Goal: Transaction & Acquisition: Register for event/course

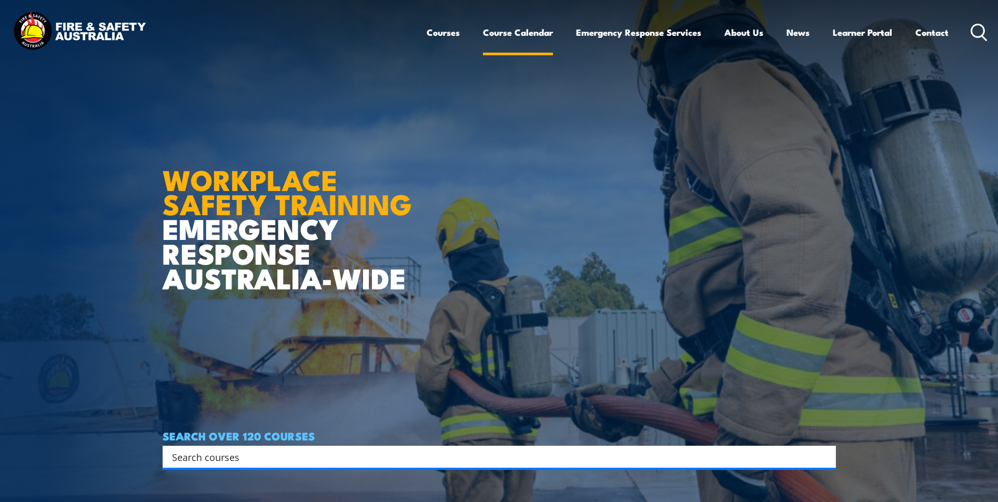
click at [512, 29] on link "Course Calendar" at bounding box center [518, 32] width 70 height 28
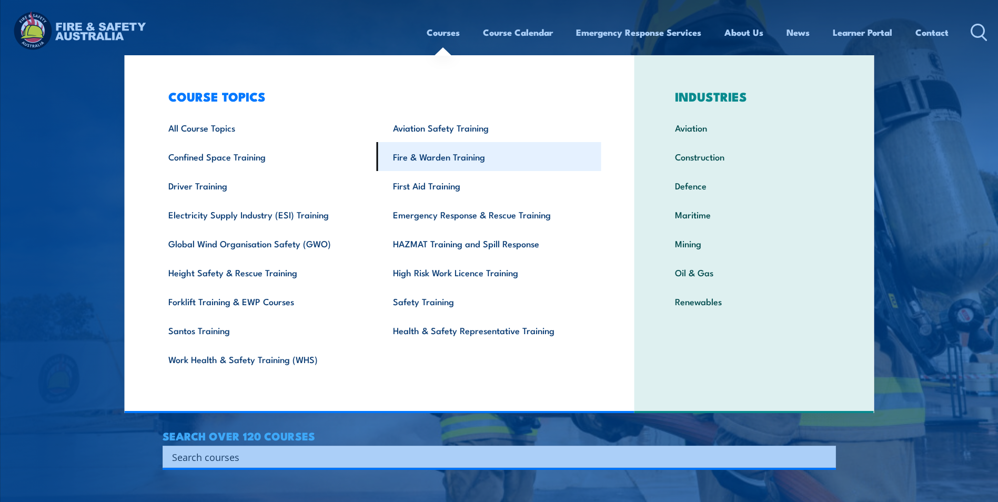
click at [438, 161] on link "Fire & Warden Training" at bounding box center [489, 156] width 225 height 29
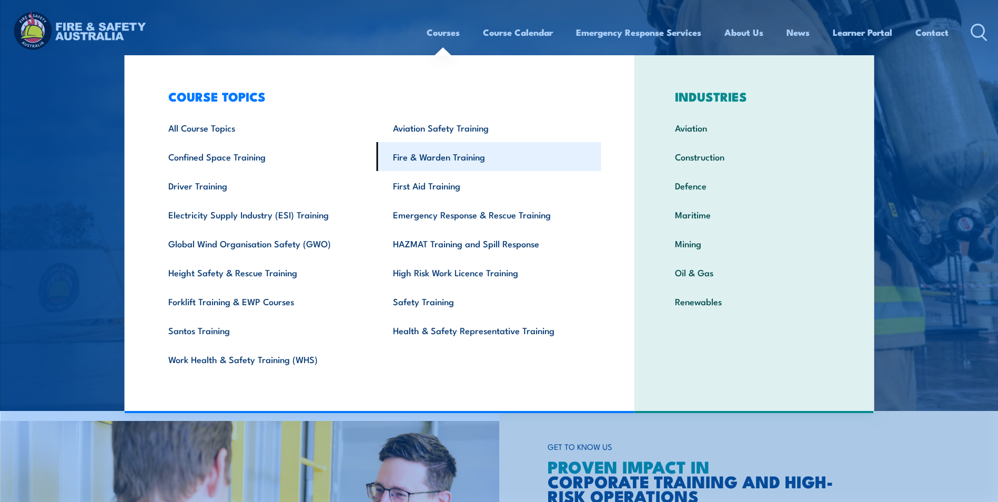
scroll to position [263, 0]
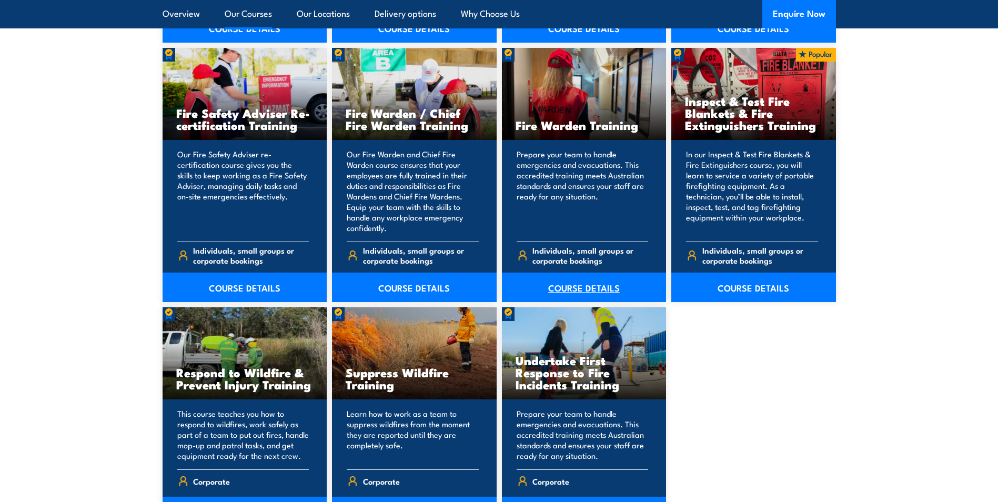
scroll to position [1368, 0]
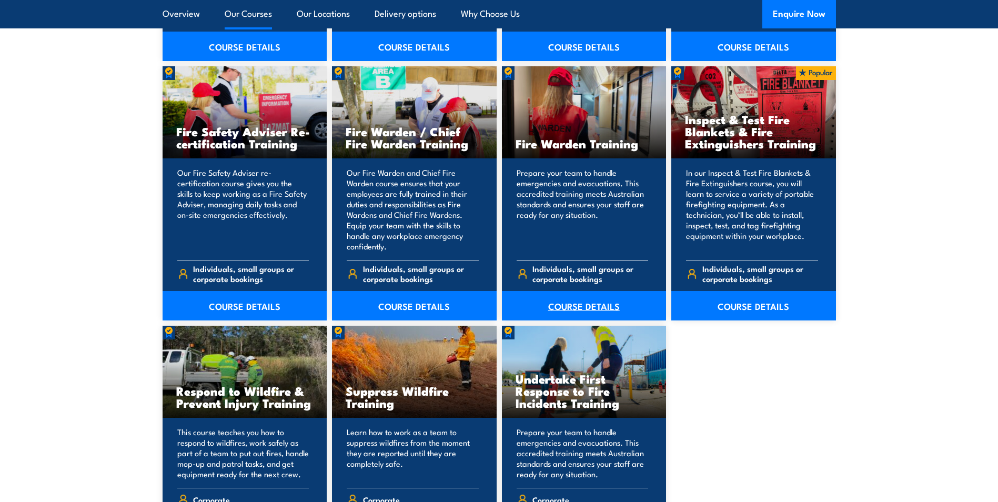
click at [580, 305] on link "COURSE DETAILS" at bounding box center [584, 305] width 165 height 29
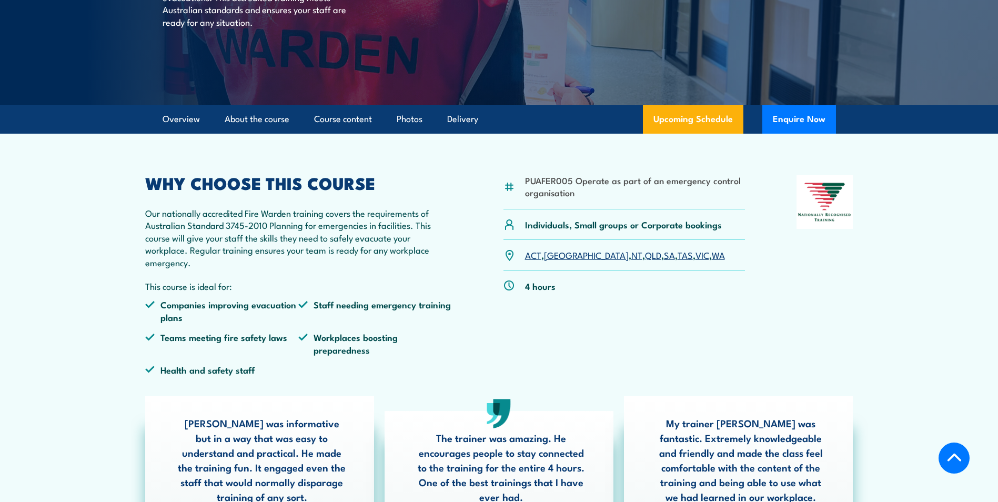
scroll to position [263, 0]
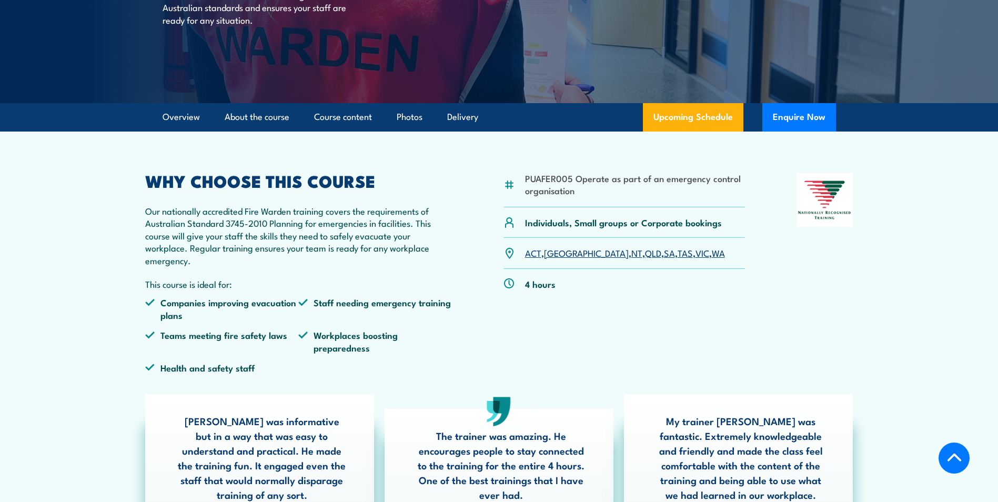
click at [695, 254] on link "VIC" at bounding box center [702, 252] width 14 height 13
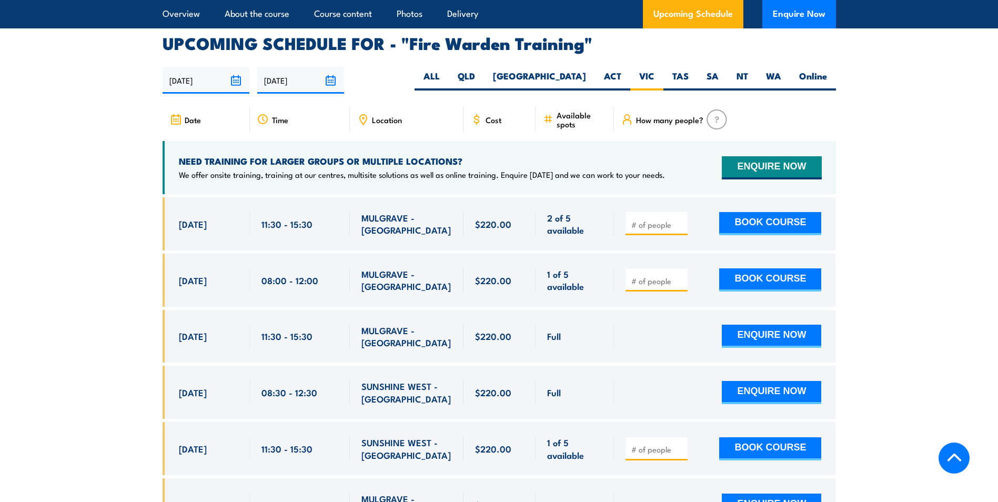
scroll to position [1956, 0]
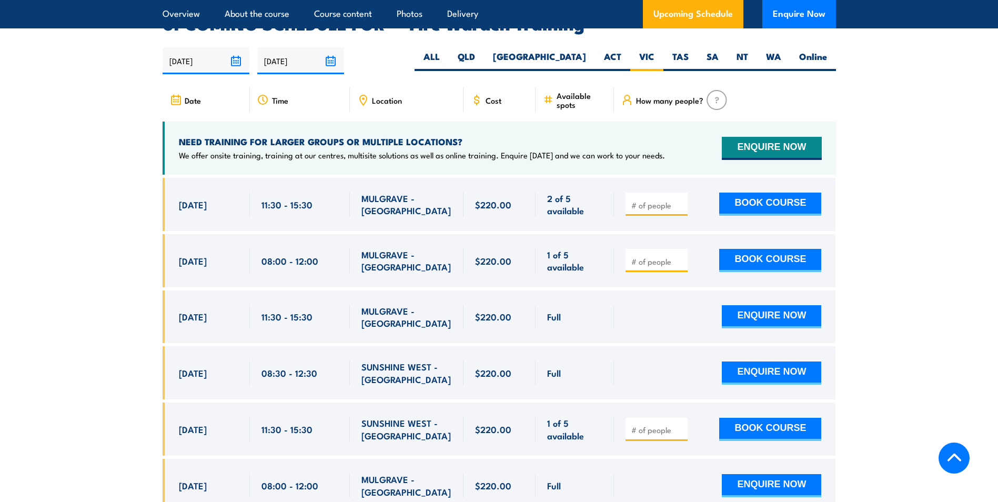
click at [651, 424] on input "number" at bounding box center [657, 429] width 53 height 11
type input "1"
click at [753, 418] on button "BOOK COURSE" at bounding box center [770, 429] width 102 height 23
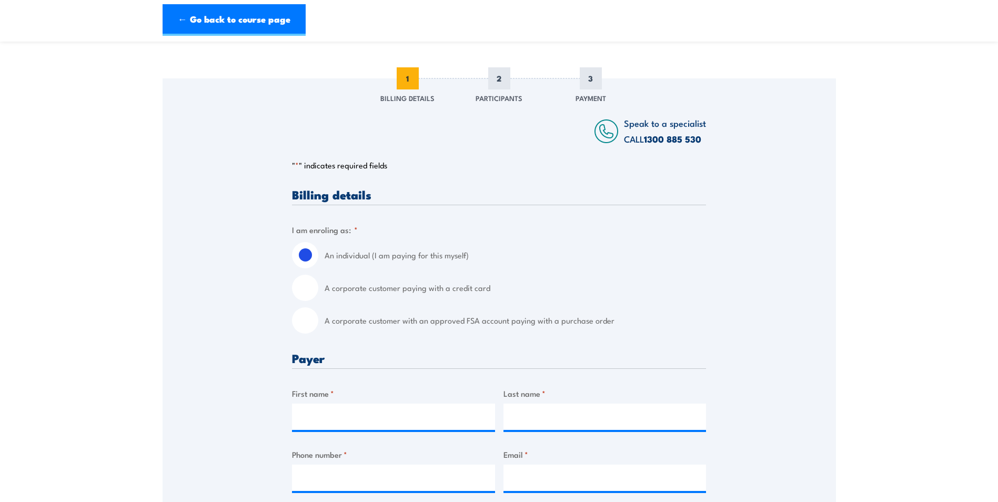
scroll to position [105, 0]
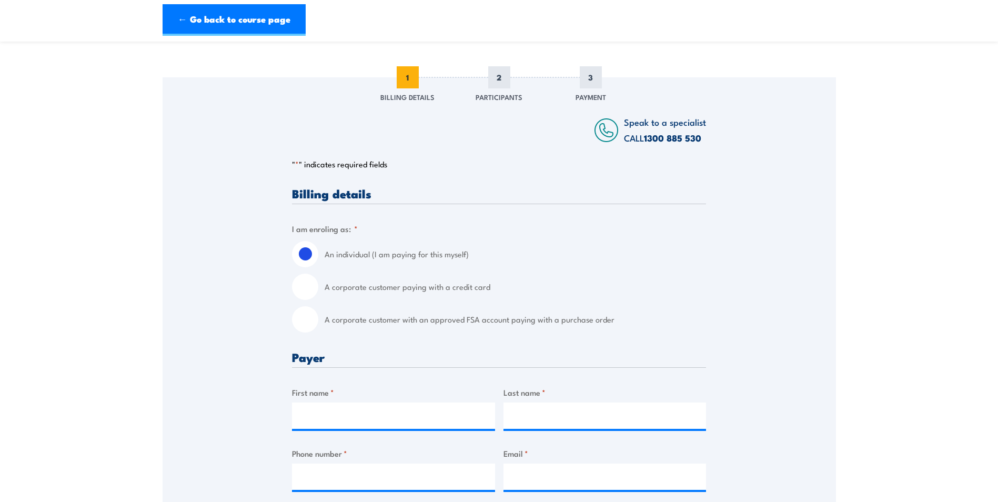
click at [303, 320] on input "A corporate customer with an approved FSA account paying with a purchase order" at bounding box center [305, 319] width 26 height 26
radio input "true"
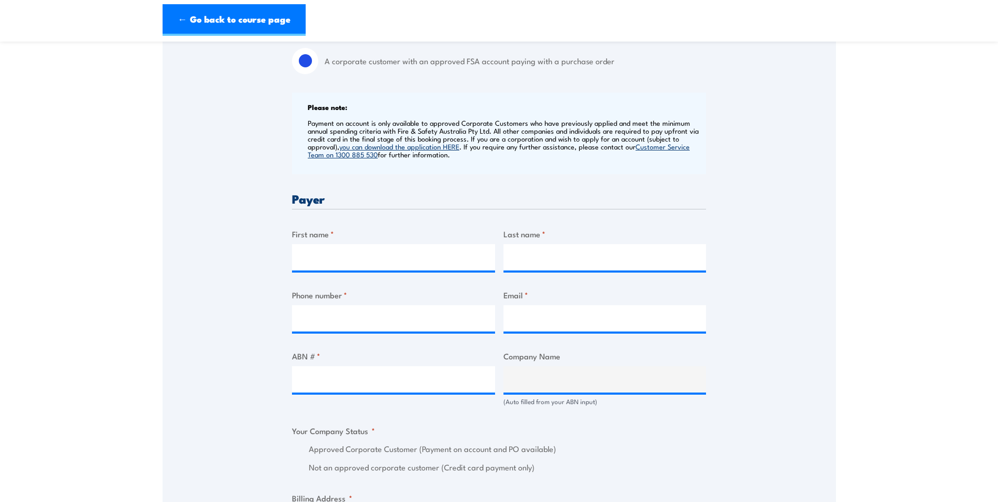
scroll to position [368, 0]
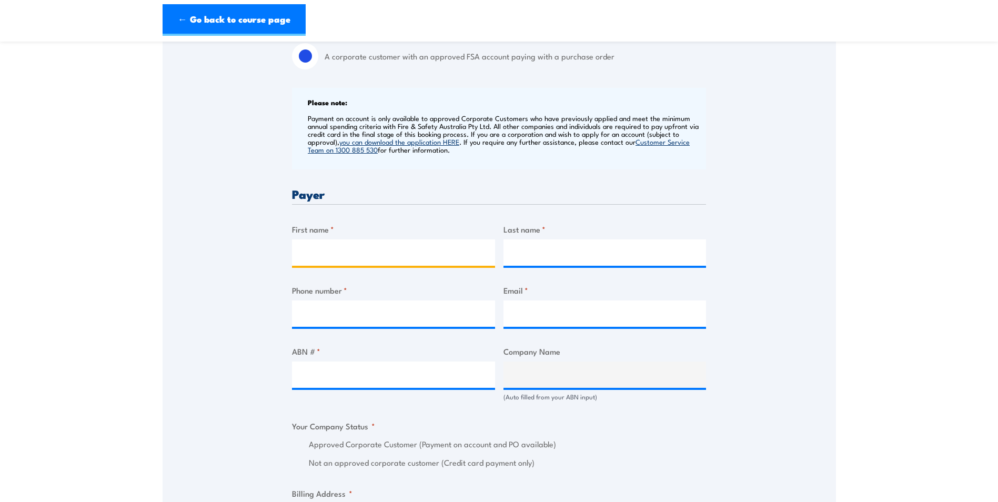
click at [322, 255] on input "First name *" at bounding box center [393, 252] width 203 height 26
type input "David"
type input "Young"
type input "0343335793"
type input "payments@petstock.com.au"
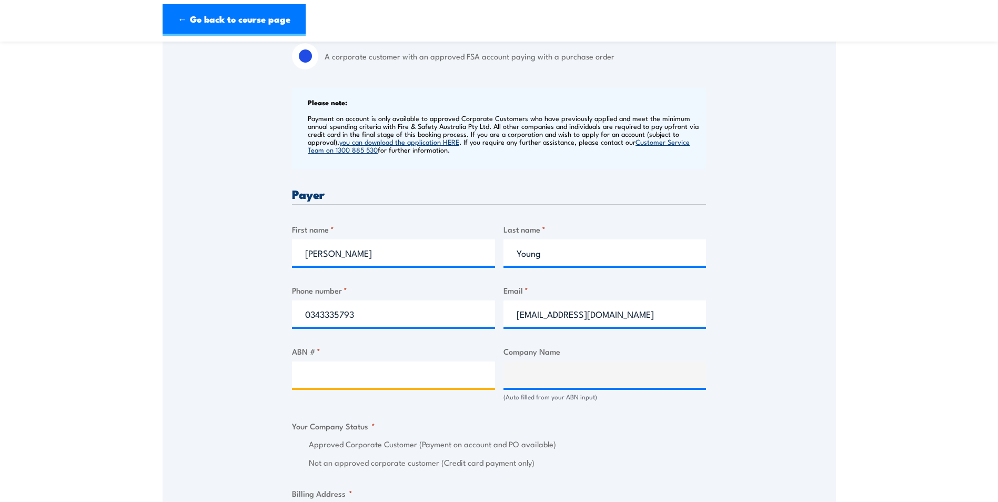
click at [339, 369] on input "ABN # *" at bounding box center [393, 374] width 203 height 26
type input "80098394588"
type input "Petstock Pty Ltd"
radio input "true"
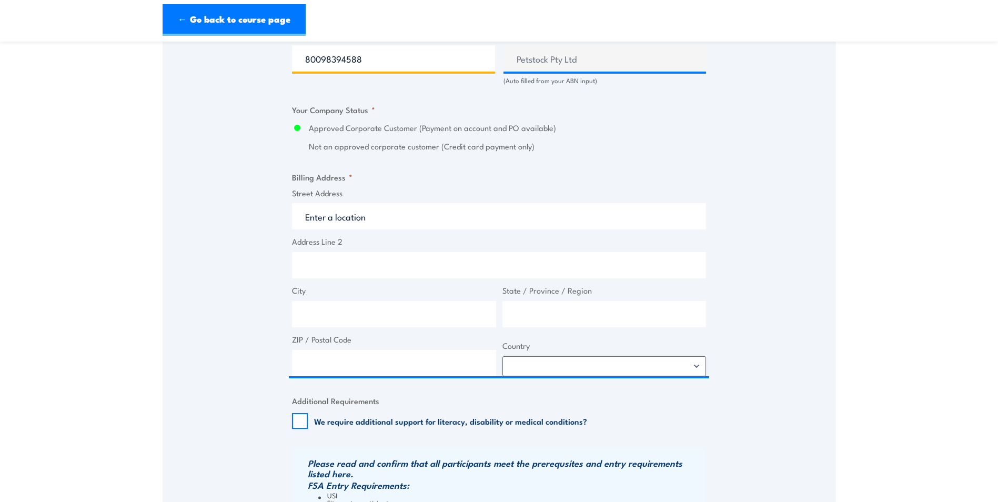
scroll to position [684, 0]
type input "80098394588"
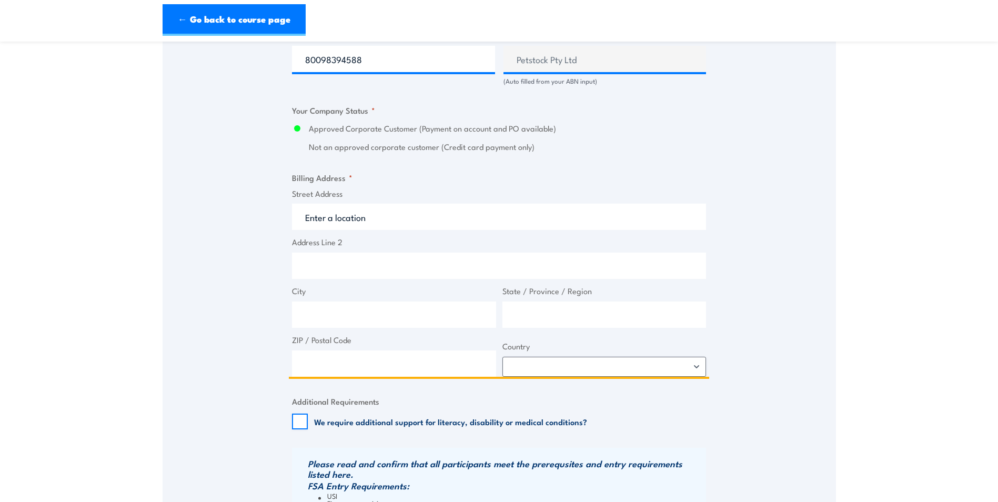
click at [316, 210] on input "Street Address" at bounding box center [499, 217] width 414 height 26
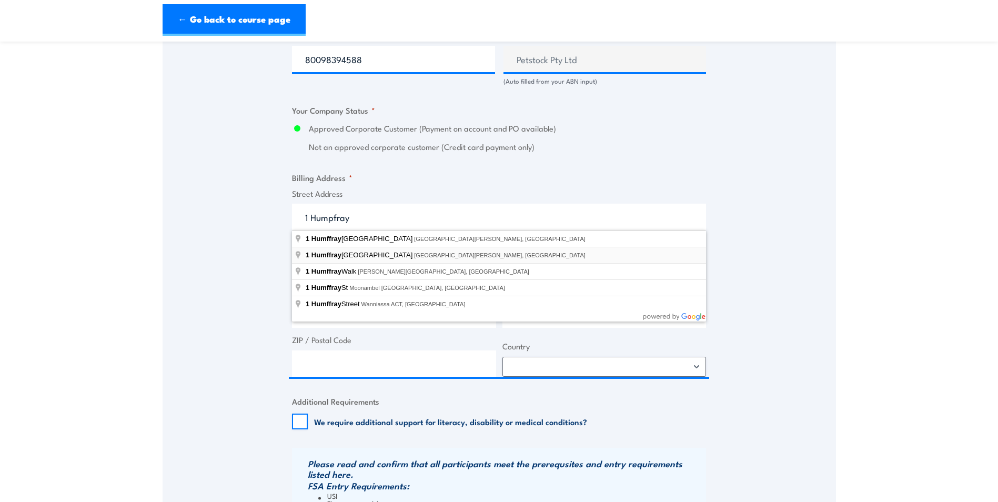
type input "1 Humffray Street North, Bakery Hill VIC, Australia"
type input "[STREET_ADDRESS]"
type input "[GEOGRAPHIC_DATA]"
type input "Victoria"
type input "3350"
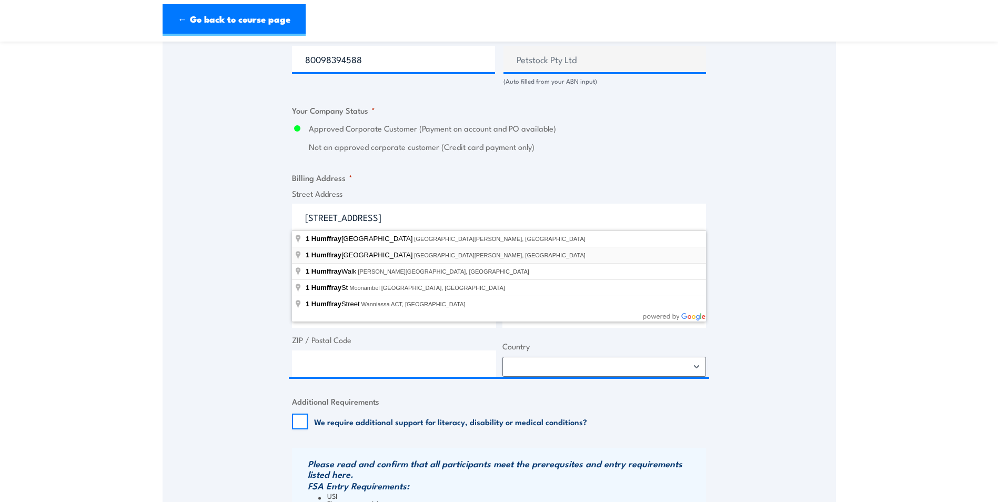
select select "[GEOGRAPHIC_DATA]"
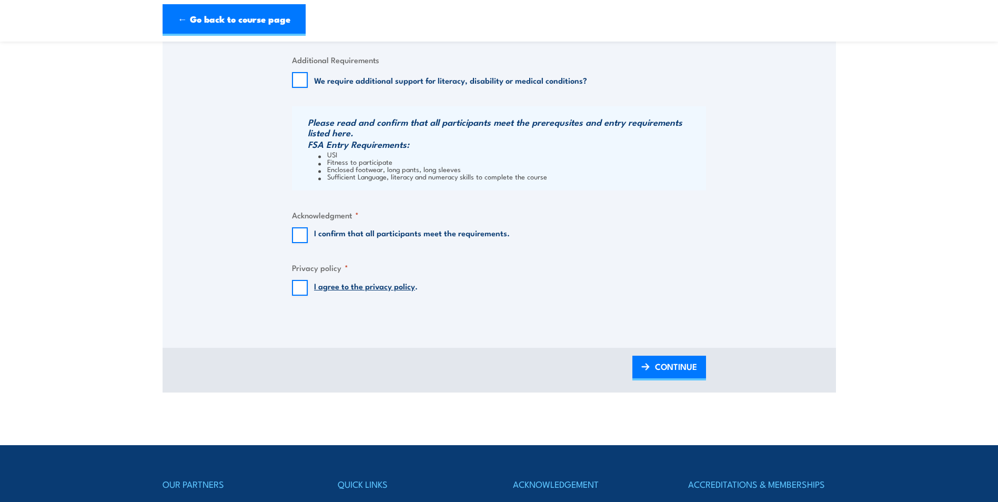
scroll to position [1052, 0]
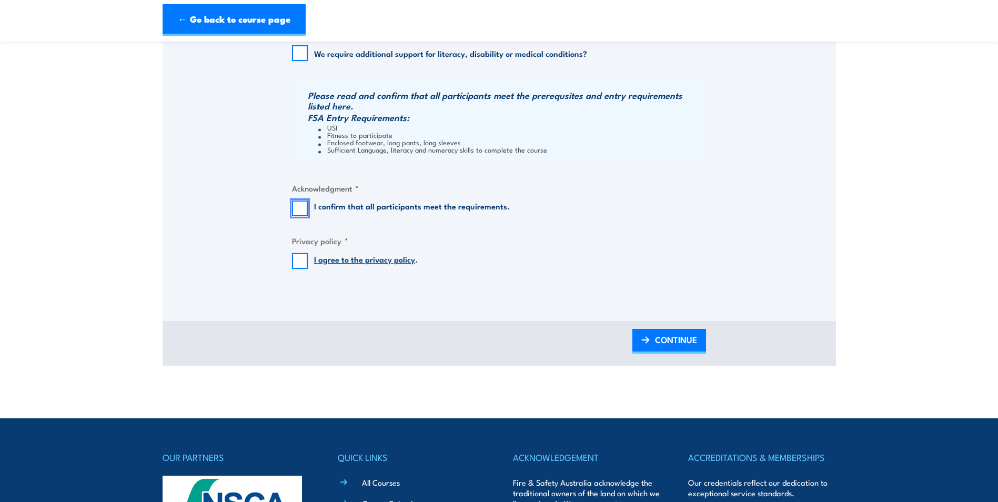
click at [305, 211] on input "I confirm that all participants meet the requirements." at bounding box center [300, 208] width 16 height 16
checkbox input "true"
click at [302, 261] on input "I agree to the privacy policy ." at bounding box center [300, 261] width 16 height 16
checkbox input "true"
click at [687, 345] on span "CONTINUE" at bounding box center [676, 340] width 42 height 28
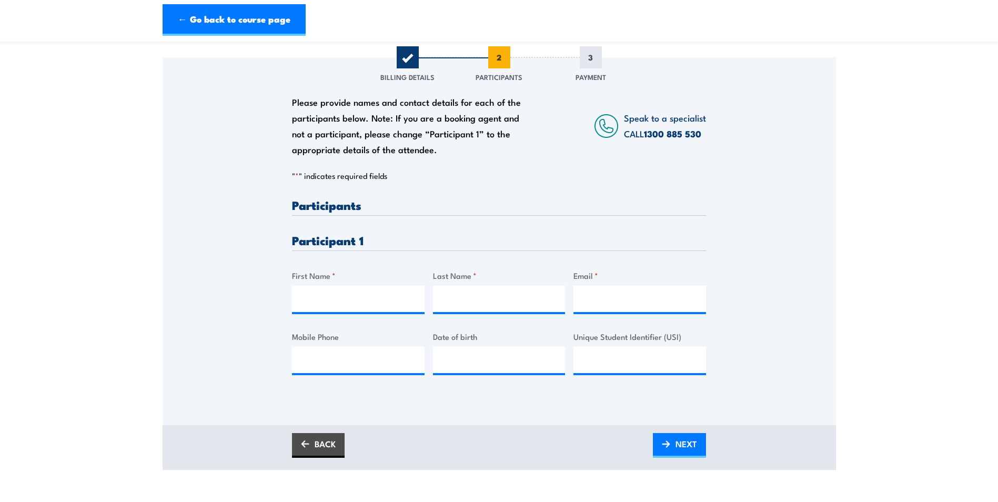
scroll to position [158, 0]
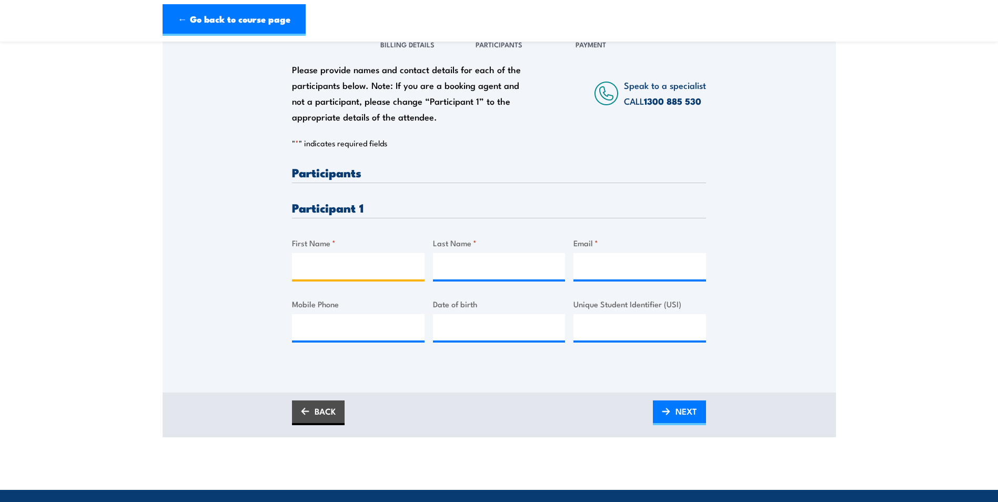
click at [360, 269] on input "First Name *" at bounding box center [358, 266] width 133 height 26
click at [328, 265] on input "First Name *" at bounding box center [358, 266] width 133 height 26
type input "Yomal"
click at [454, 266] on input "Last Name *" at bounding box center [499, 266] width 133 height 26
type input "Dimantha"
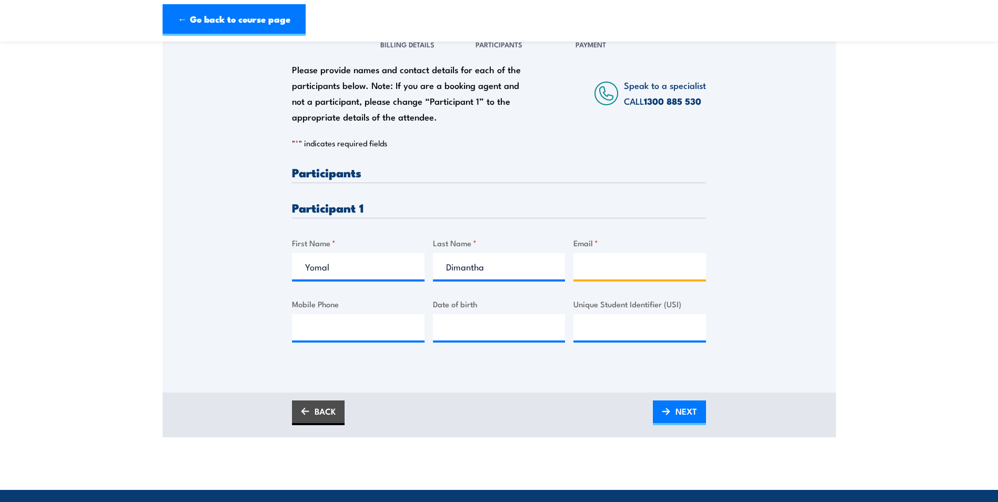
click at [599, 275] on input "Email *" at bounding box center [639, 266] width 133 height 26
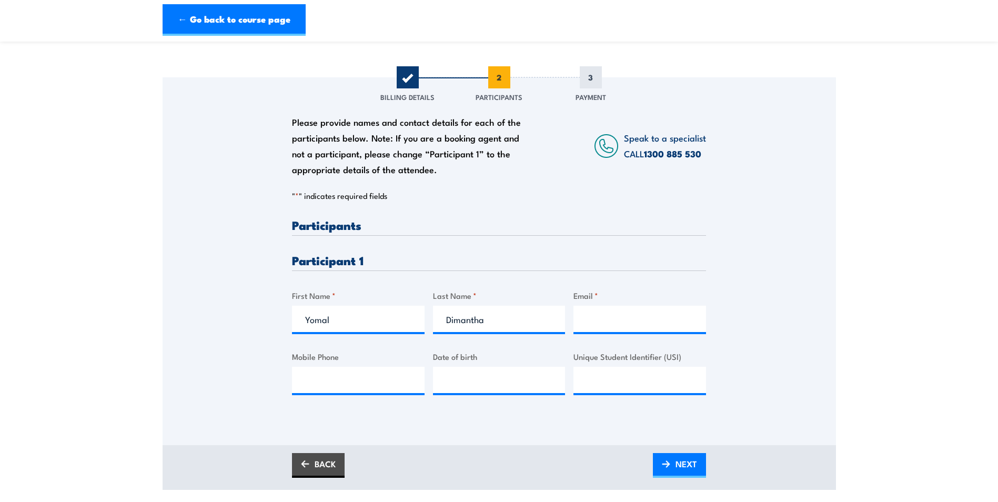
scroll to position [0, 0]
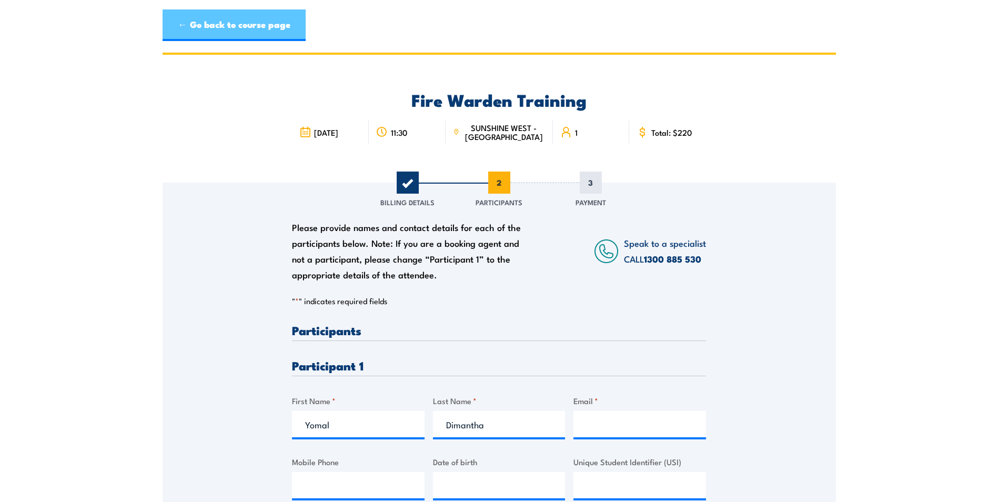
click at [240, 24] on link "← Go back to course page" at bounding box center [234, 25] width 143 height 32
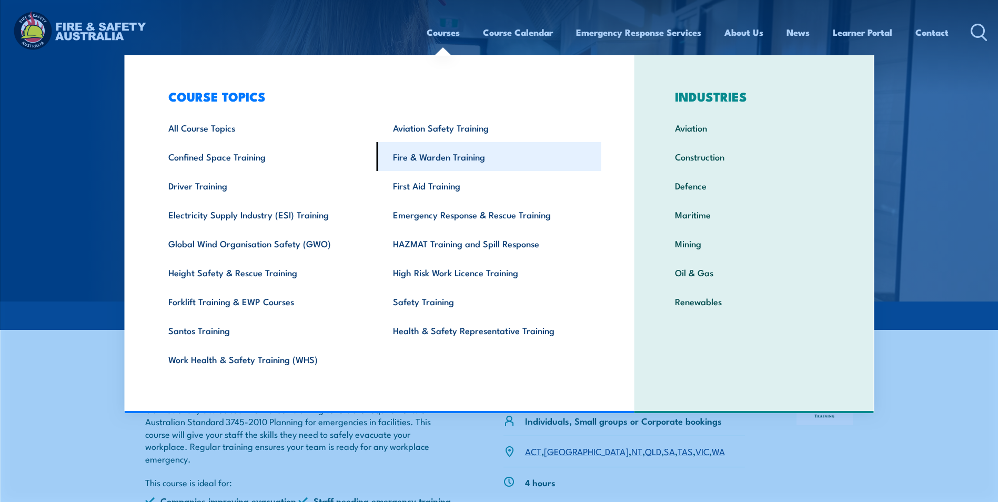
click at [432, 158] on link "Fire & Warden Training" at bounding box center [489, 156] width 225 height 29
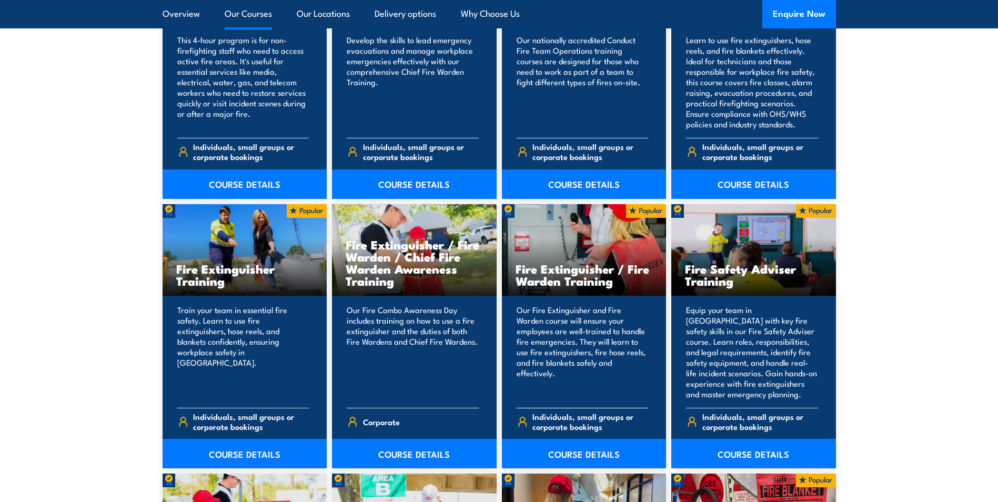
scroll to position [947, 0]
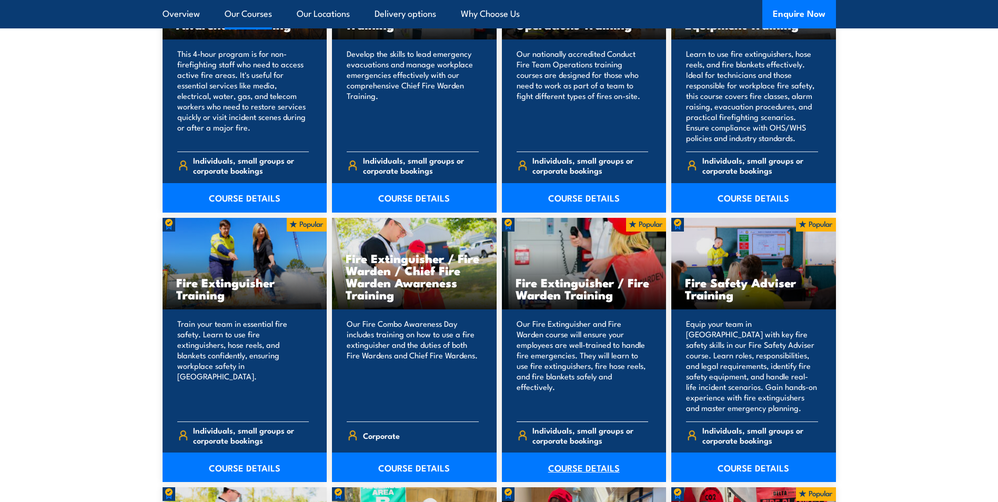
click at [583, 468] on link "COURSE DETAILS" at bounding box center [584, 466] width 165 height 29
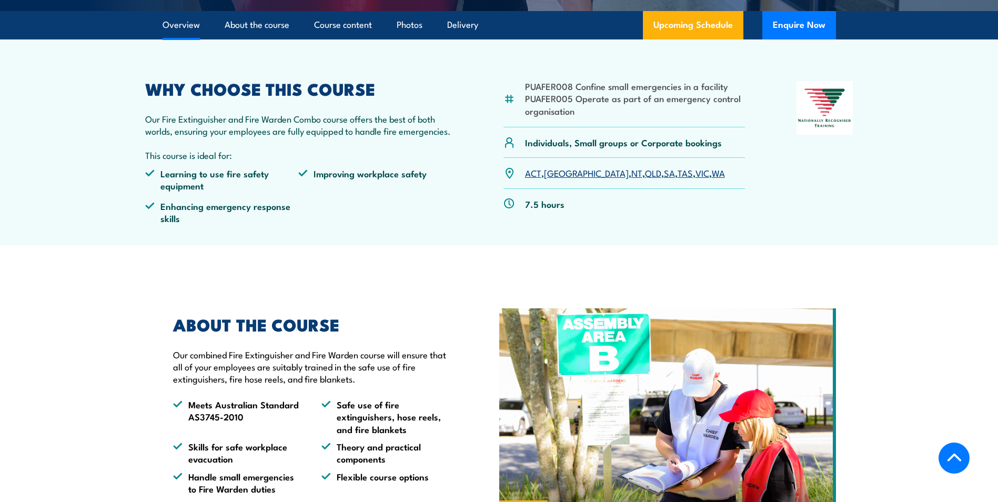
scroll to position [316, 0]
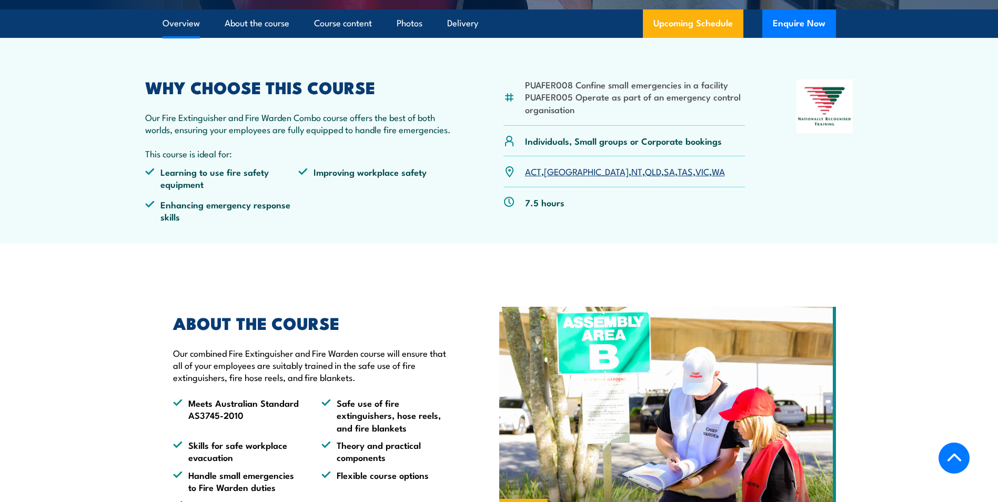
click at [695, 170] on link "VIC" at bounding box center [702, 171] width 14 height 13
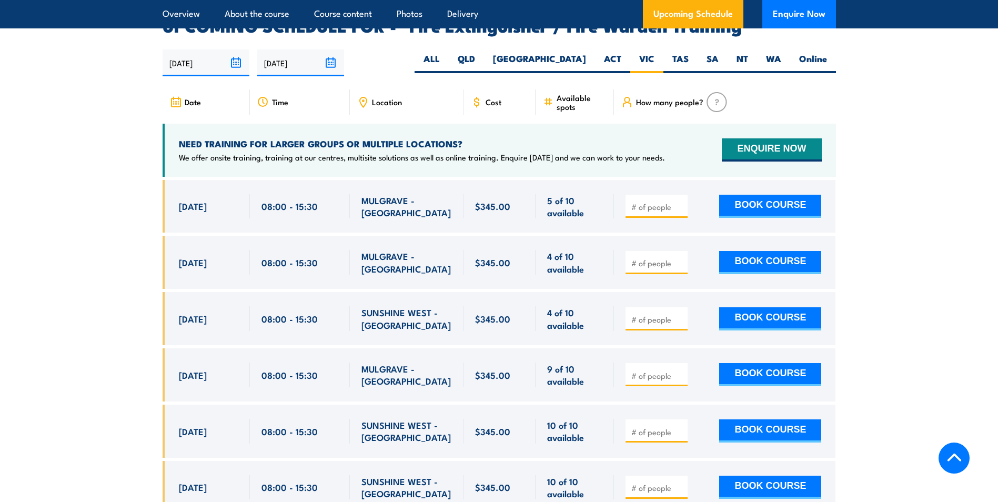
scroll to position [1727, 0]
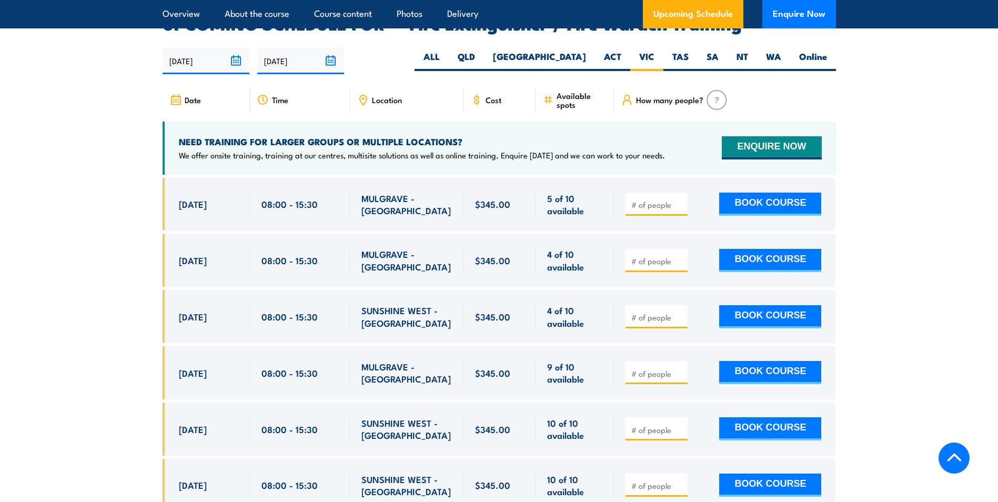
click at [643, 312] on input "number" at bounding box center [657, 317] width 53 height 11
type input "1"
click at [783, 306] on button "BOOK COURSE" at bounding box center [770, 316] width 102 height 23
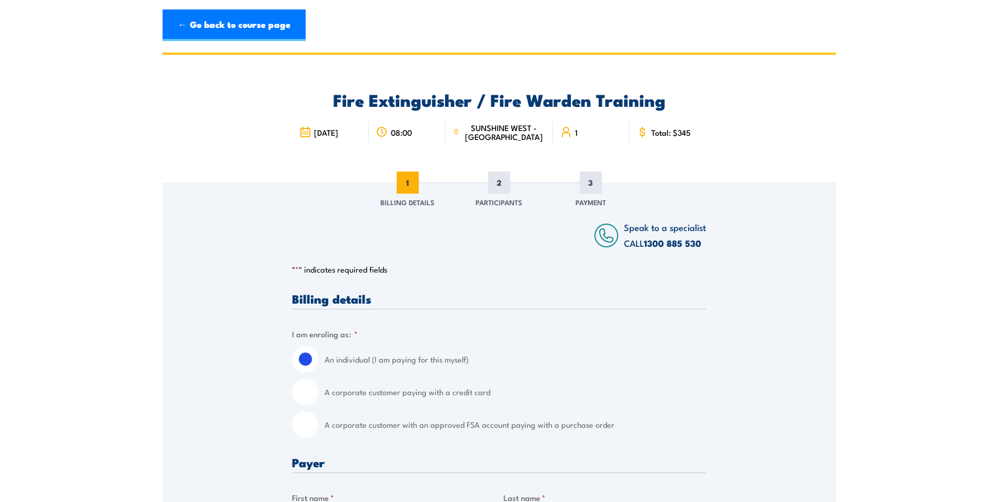
click at [310, 423] on input "A corporate customer with an approved FSA account paying with a purchase order" at bounding box center [305, 424] width 26 height 26
radio input "true"
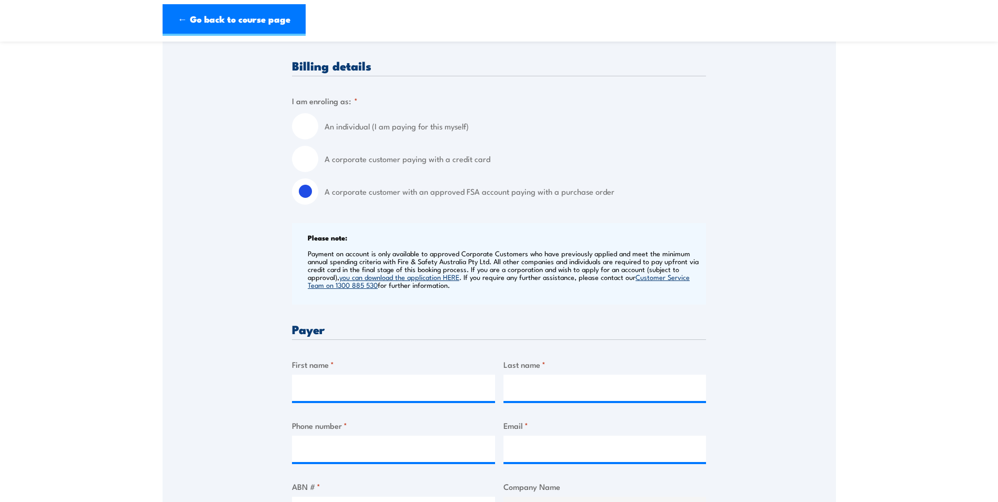
scroll to position [263, 0]
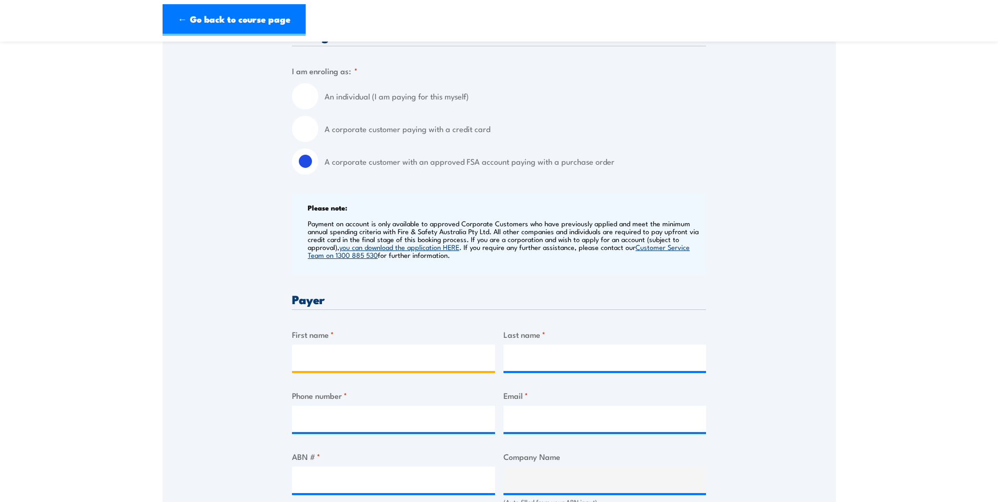
click at [304, 353] on input "First name *" at bounding box center [393, 358] width 203 height 26
type input "David"
type input "Young"
type input "0343335793"
type input "payments@petstock.com.au"
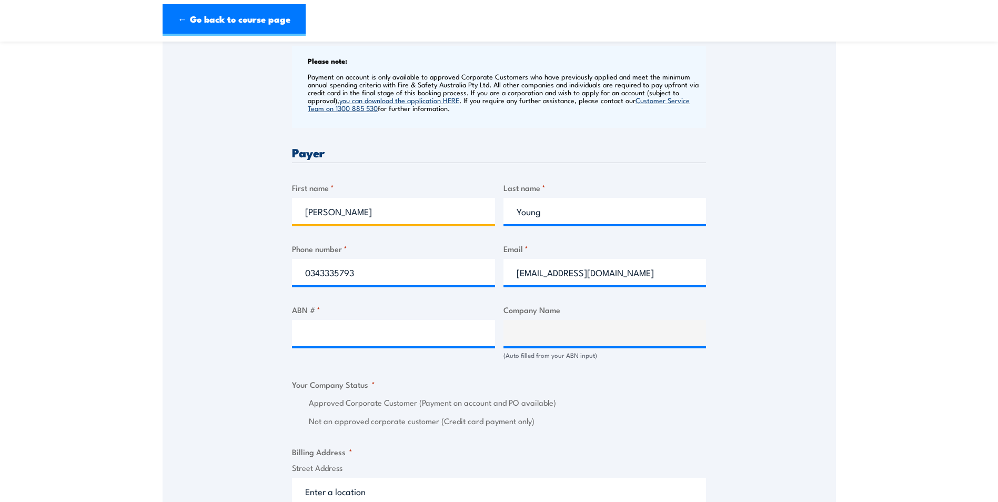
scroll to position [526, 0]
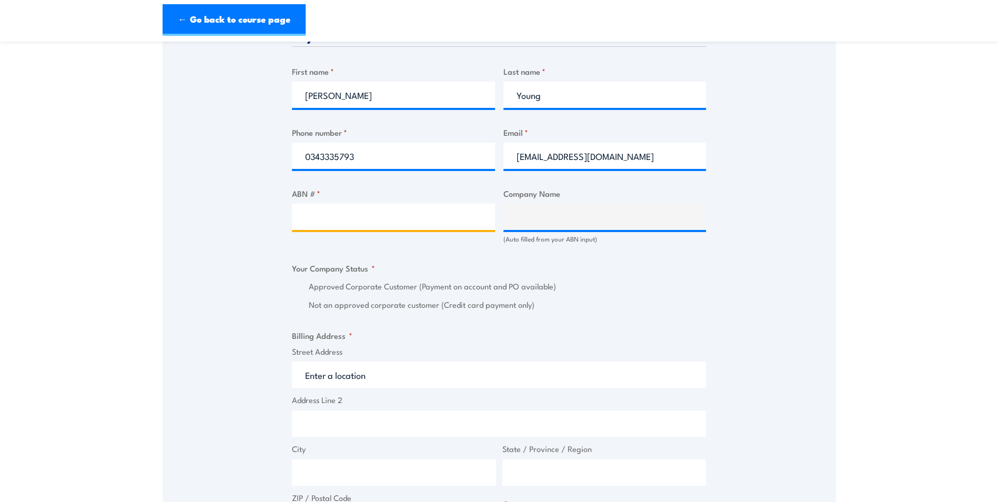
click at [297, 212] on input "ABN # *" at bounding box center [393, 217] width 203 height 26
type input "80 098394588"
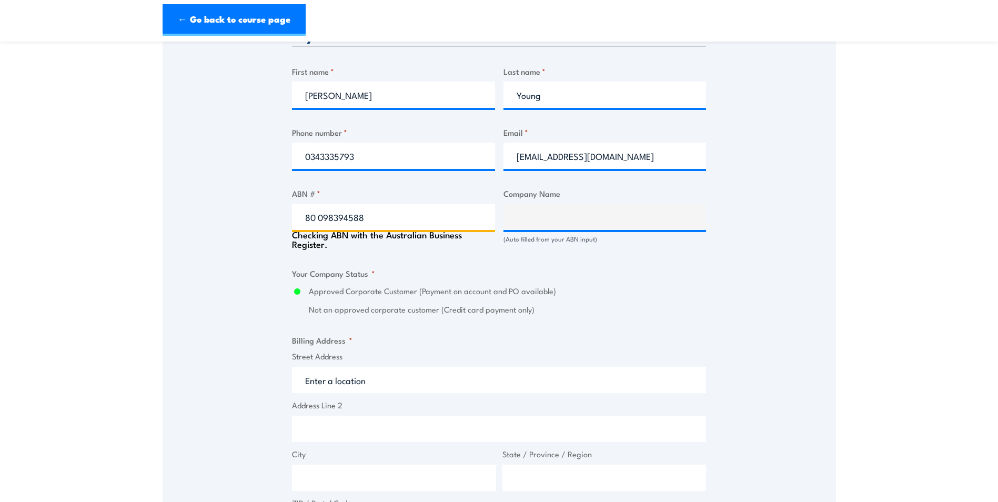
type input "Petstock Pty Ltd"
radio input "true"
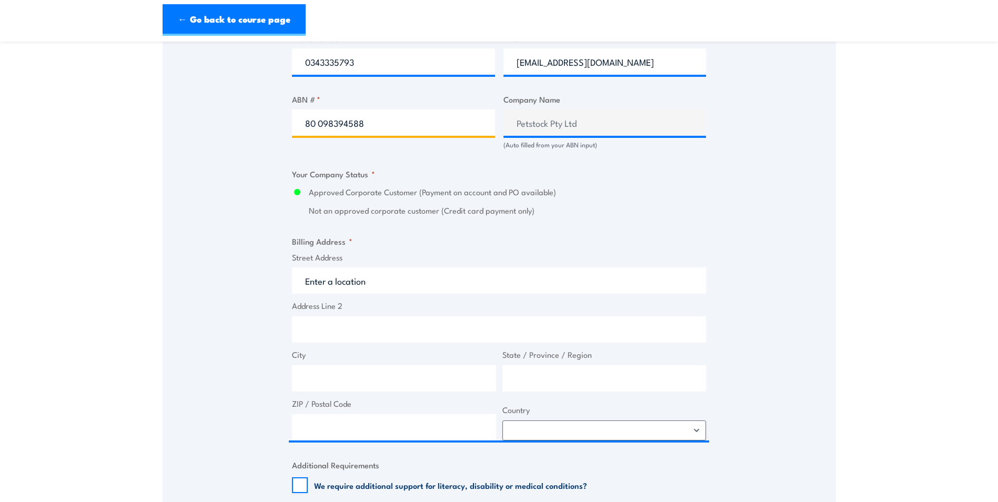
scroll to position [631, 0]
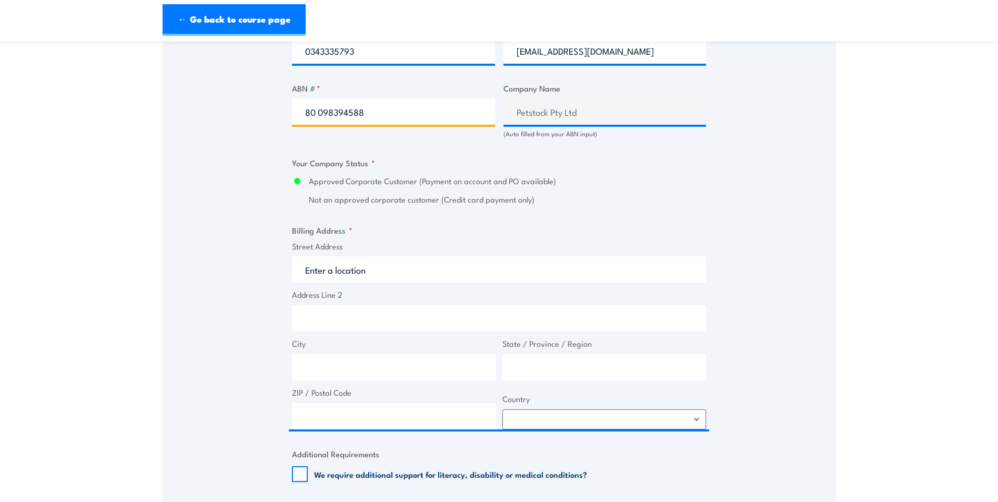
type input "80 098394588"
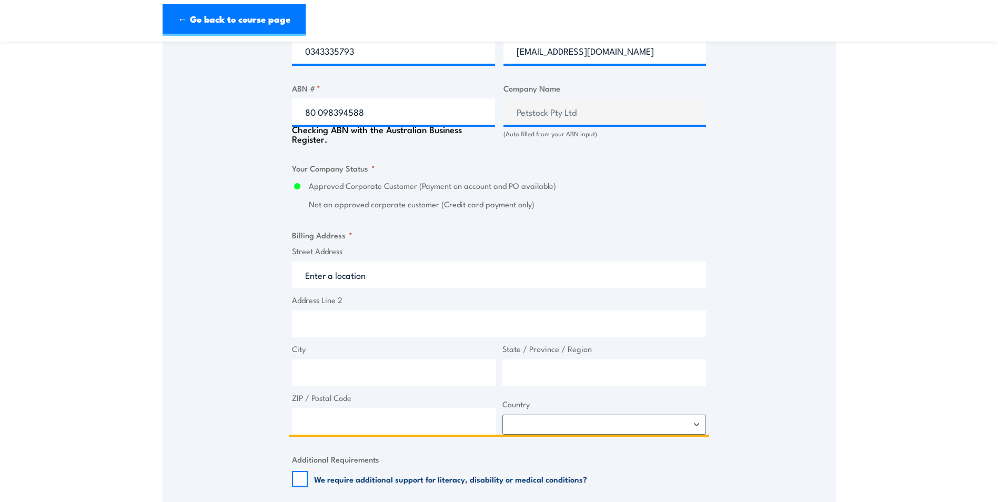
click at [334, 276] on input "Street Address" at bounding box center [499, 274] width 414 height 26
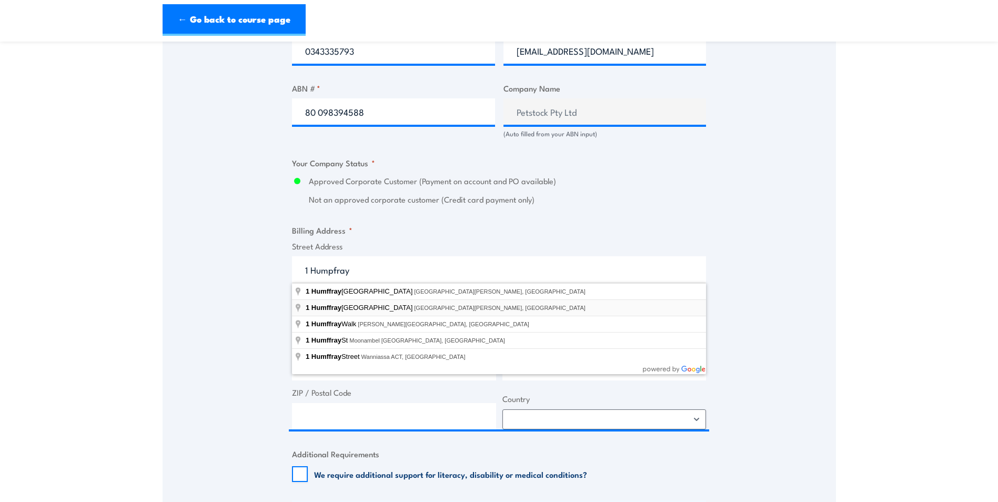
type input "1 Humffray Street North, Bakery Hill VIC, Australia"
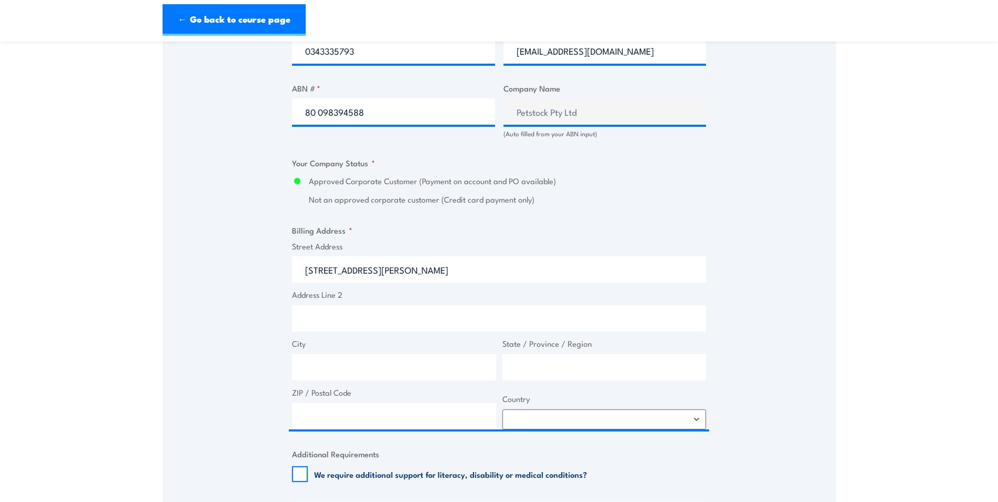
type input "1 Humffray St N"
type input "Bakery Hill"
type input "Victoria"
type input "3350"
select select "Australia"
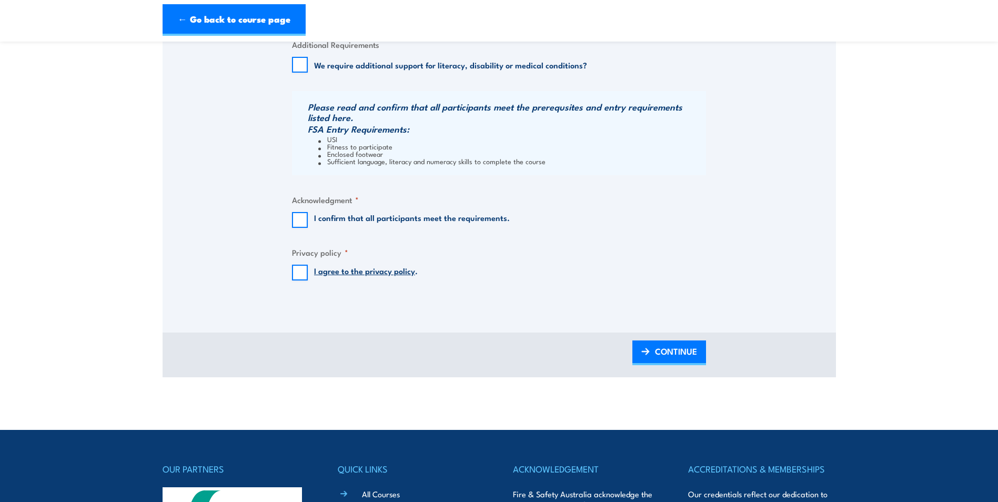
scroll to position [1052, 0]
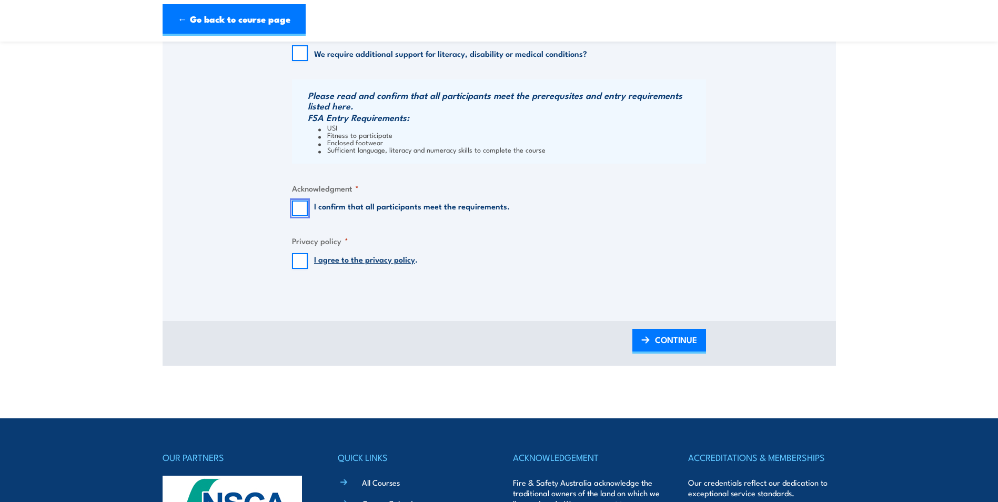
click at [301, 208] on input "I confirm that all participants meet the requirements." at bounding box center [300, 208] width 16 height 16
checkbox input "true"
click at [302, 267] on input "I agree to the privacy policy ." at bounding box center [300, 261] width 16 height 16
checkbox input "true"
click at [686, 332] on span "CONTINUE" at bounding box center [676, 340] width 42 height 28
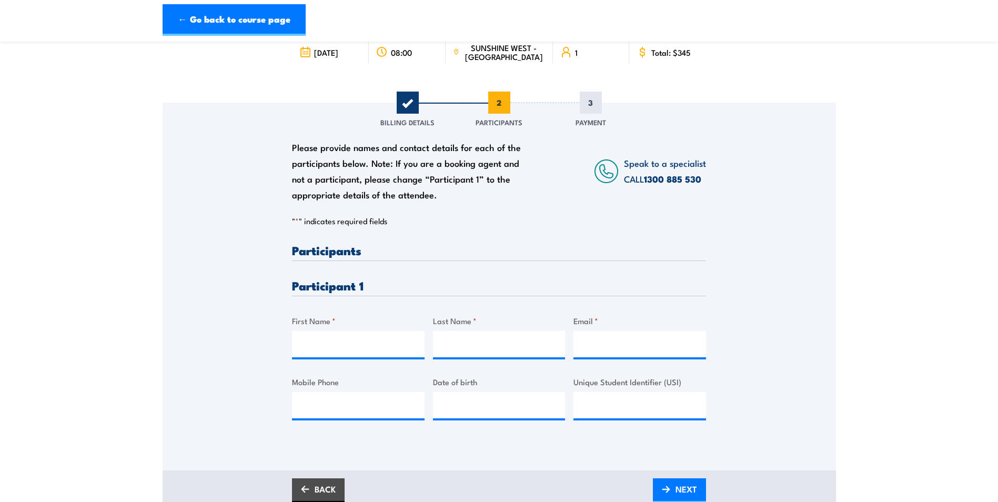
scroll to position [0, 0]
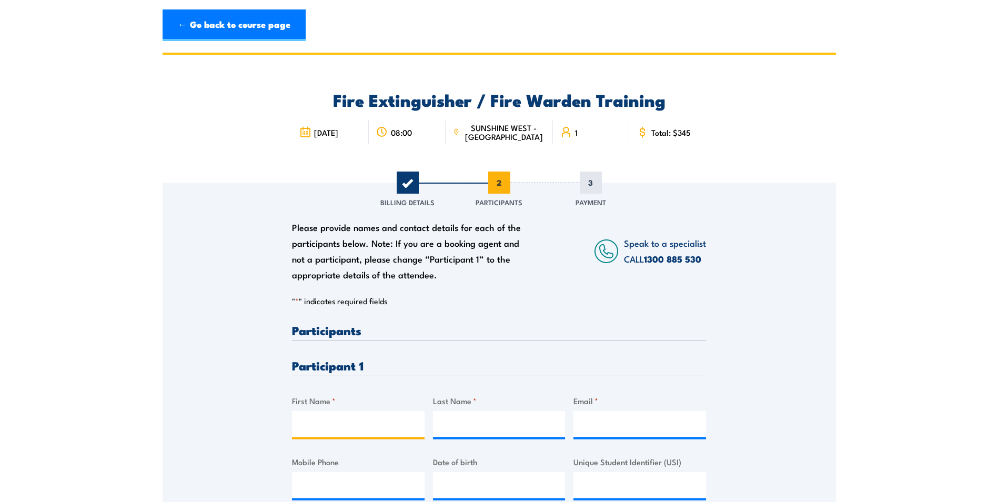
click at [338, 428] on input "First Name *" at bounding box center [358, 424] width 133 height 26
type input "Yomal"
type input "Dimantha"
type input "Yomal"
click at [633, 423] on input "Email *" at bounding box center [639, 424] width 133 height 26
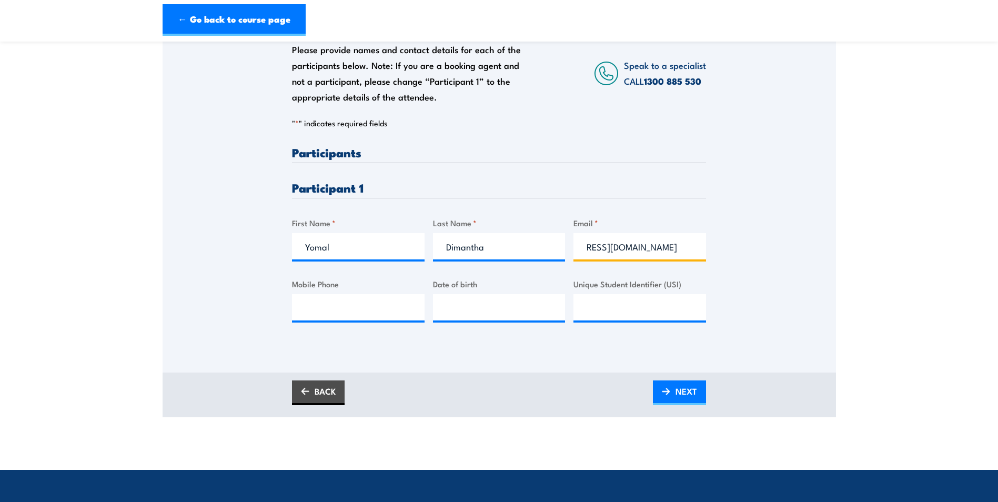
scroll to position [210, 0]
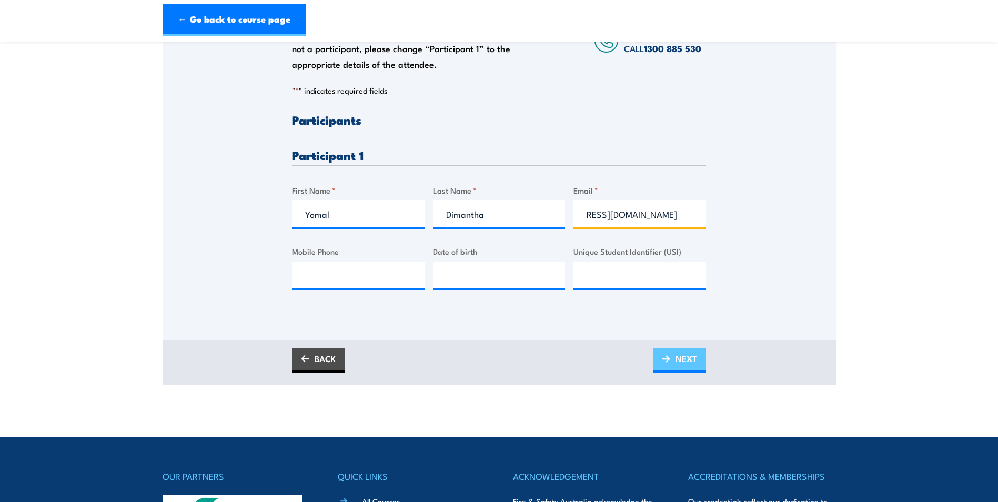
type input "chanuka.ariyathilaka@petstock.com.au"
click at [688, 361] on span "NEXT" at bounding box center [686, 359] width 22 height 28
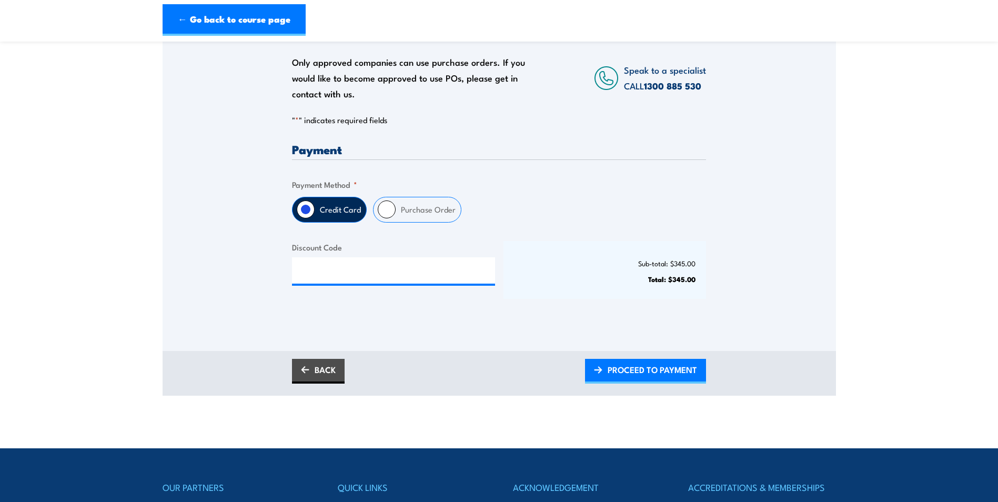
scroll to position [158, 0]
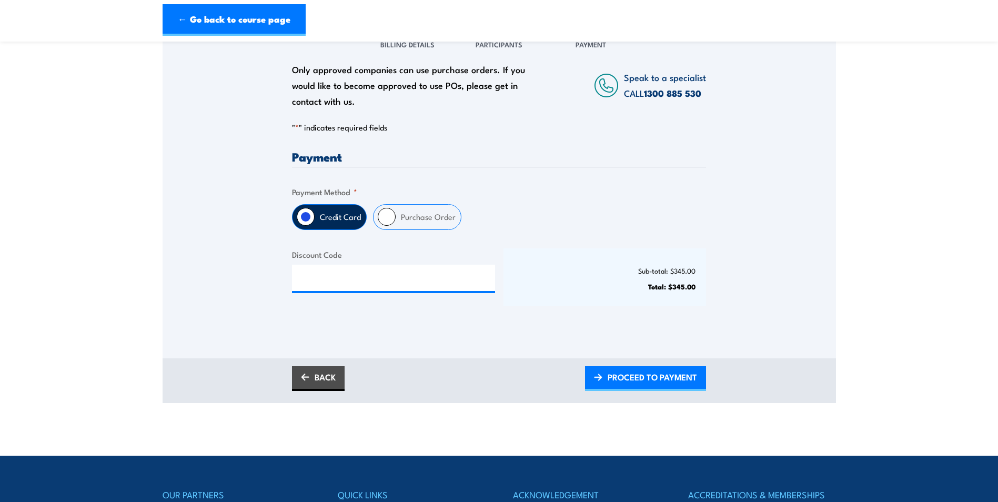
click at [388, 217] on input "Purchase Order" at bounding box center [387, 217] width 18 height 18
radio input "true"
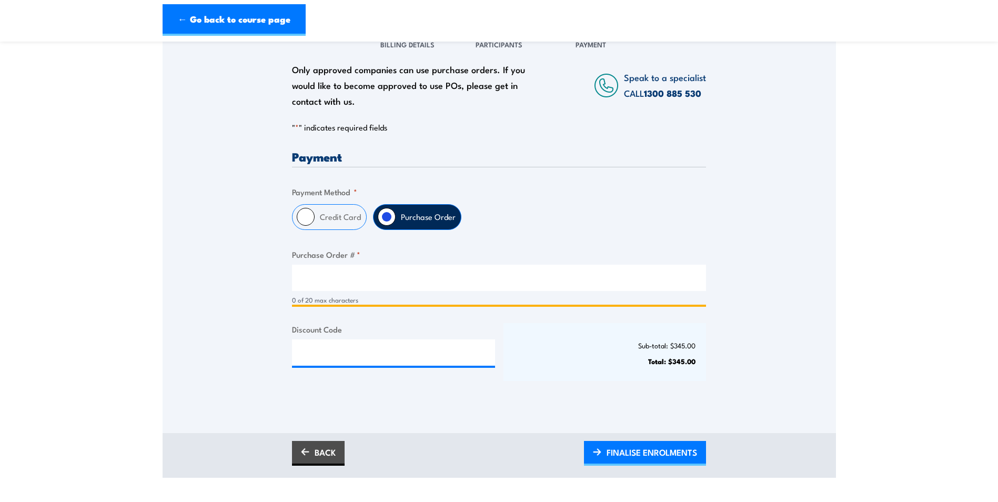
click at [299, 274] on input "Purchase Order # *" at bounding box center [499, 278] width 414 height 26
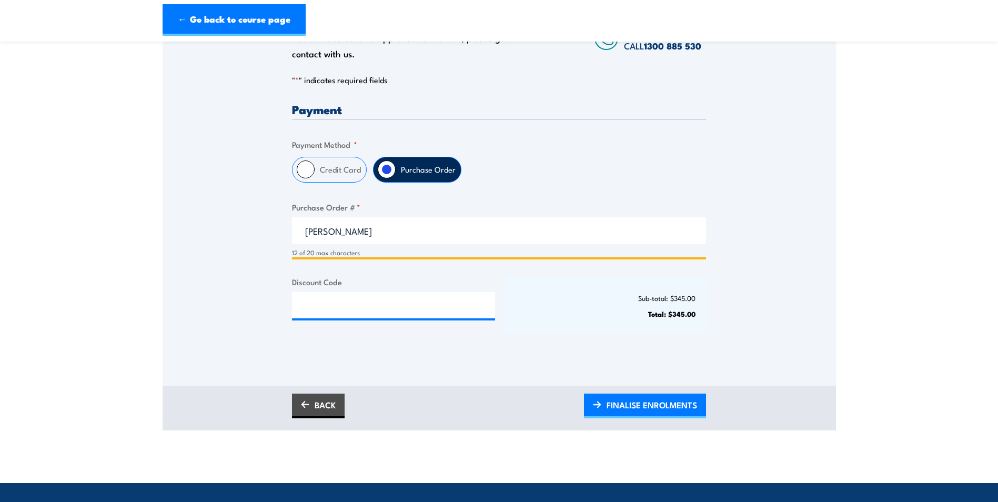
scroll to position [263, 0]
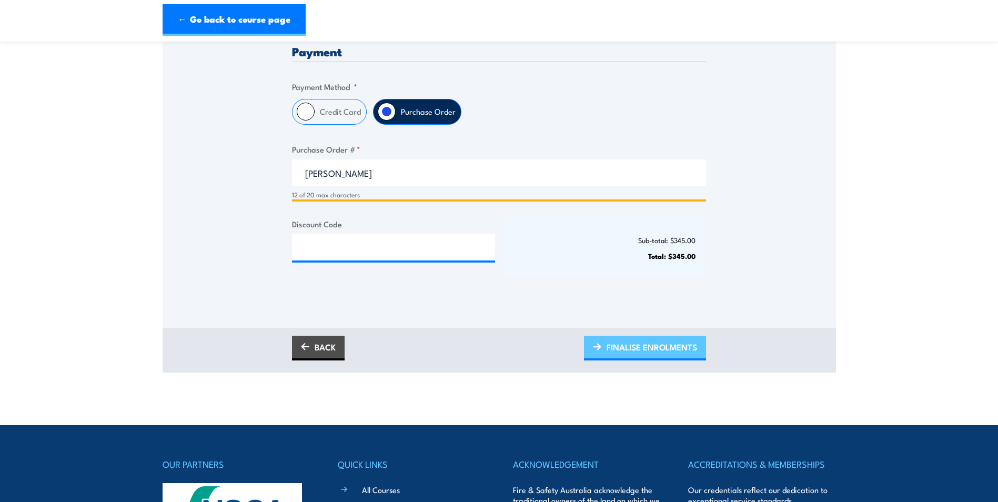
type input "Leigh Davis"
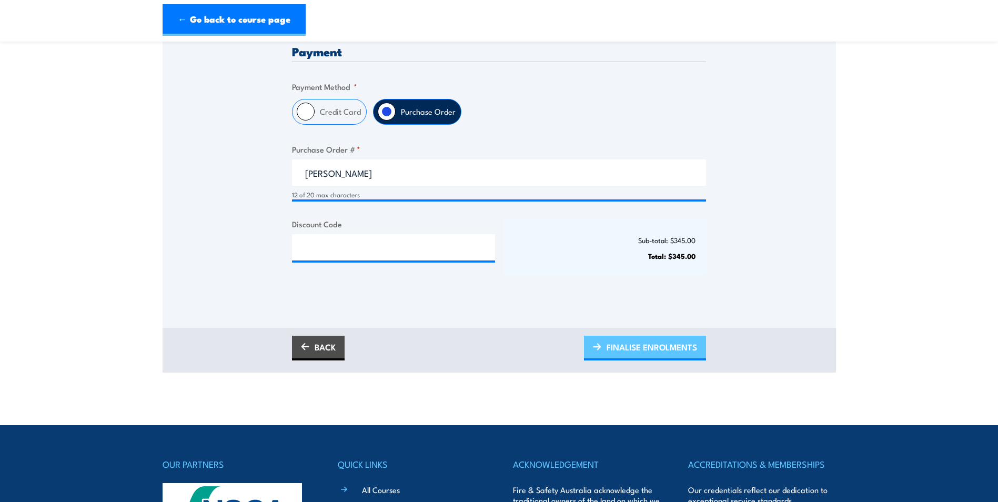
click at [640, 349] on span "FINALISE ENROLMENTS" at bounding box center [651, 347] width 90 height 28
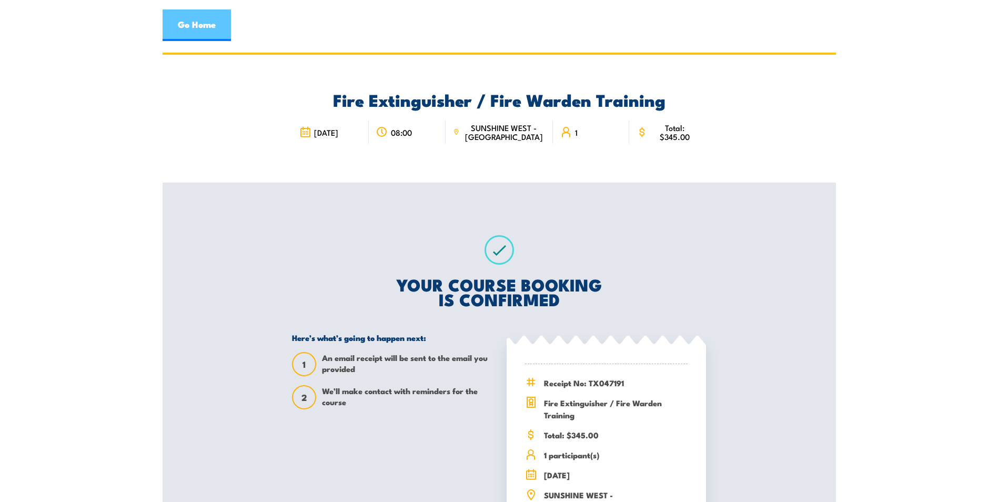
click at [196, 25] on link "Go Home" at bounding box center [197, 25] width 68 height 32
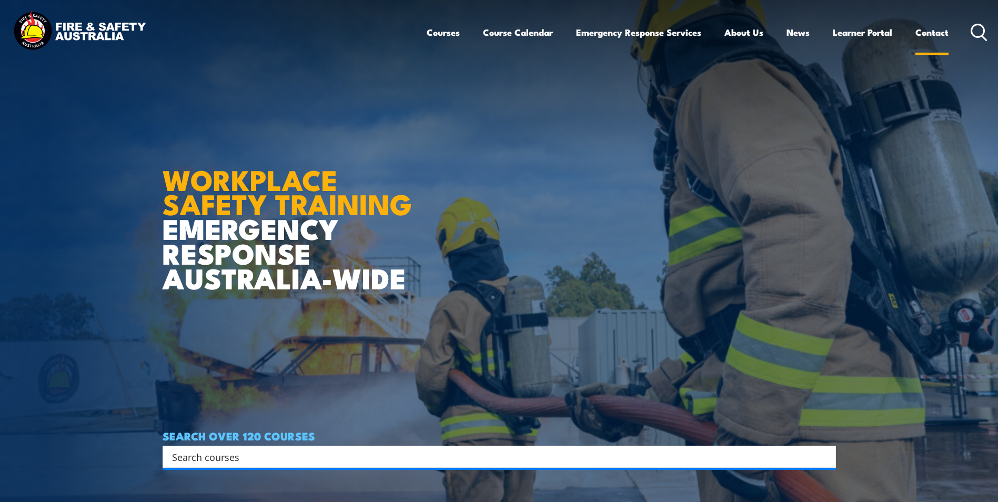
click at [935, 31] on link "Contact" at bounding box center [931, 32] width 33 height 28
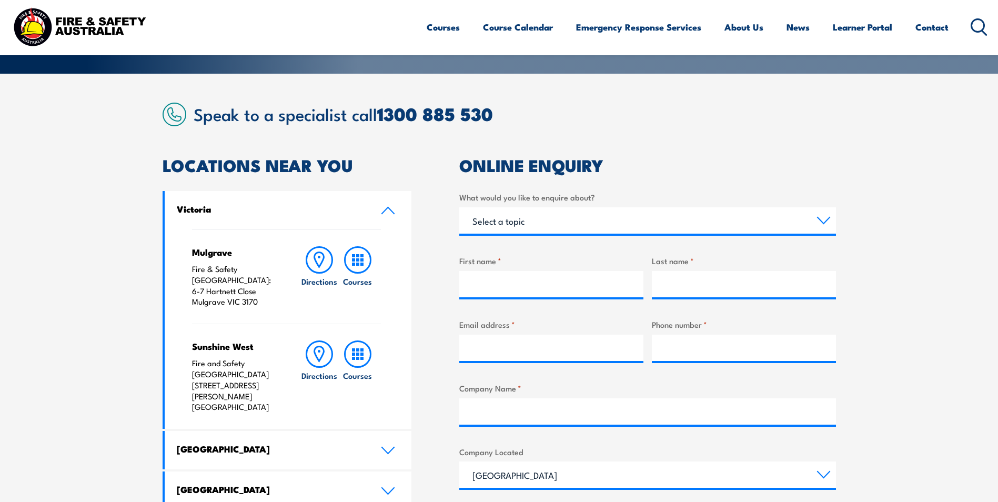
scroll to position [210, 0]
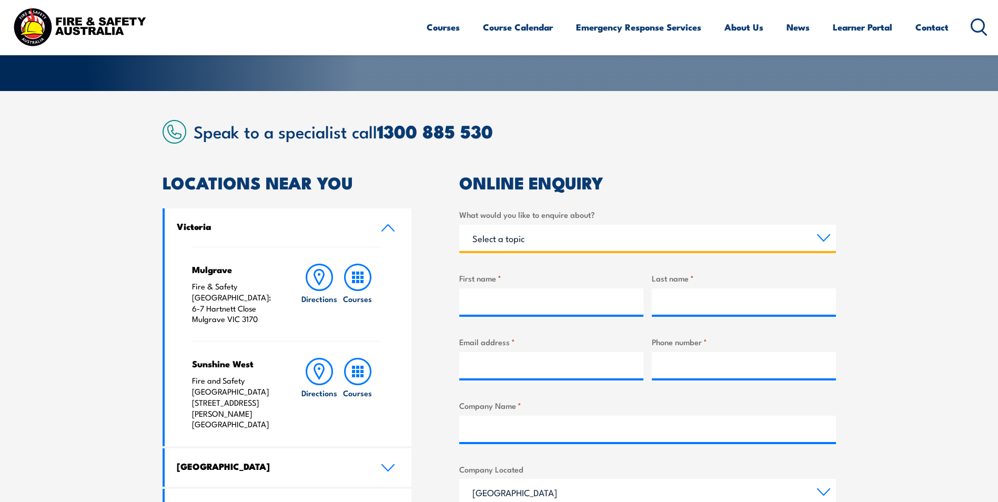
click at [829, 238] on select "Select a topic Training Emergency Response Services General Enquiry" at bounding box center [647, 238] width 377 height 26
select select "Training"
click at [459, 225] on select "Select a topic Training Emergency Response Services General Enquiry" at bounding box center [647, 238] width 377 height 26
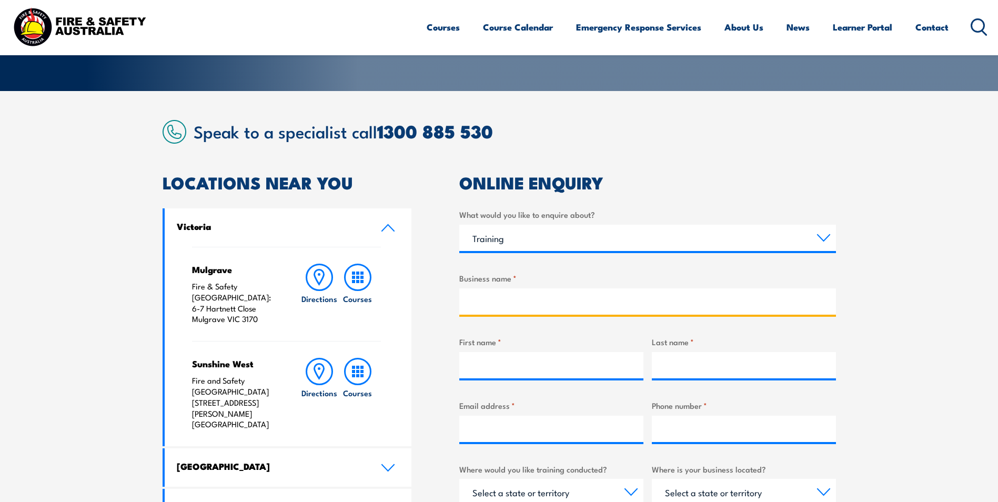
click at [506, 308] on input "Business name *" at bounding box center [647, 301] width 377 height 26
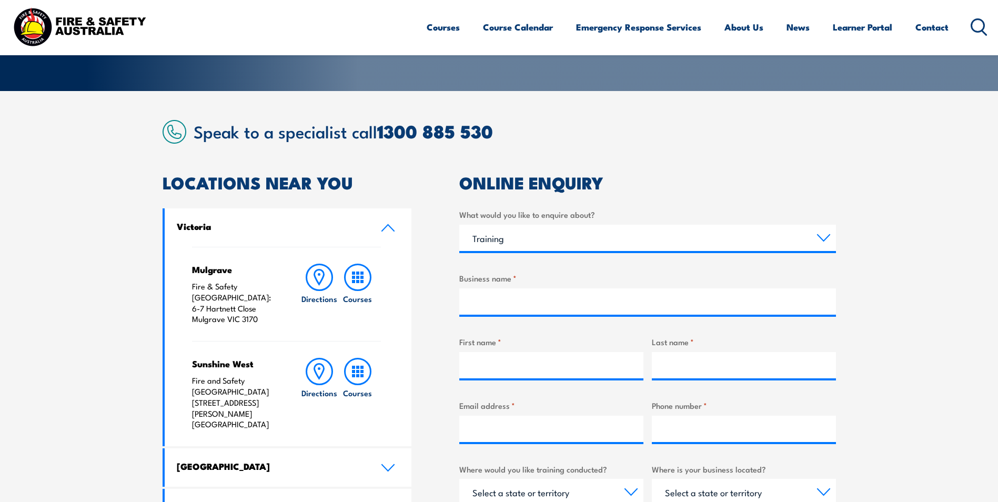
click at [724, 135] on h2 "Speak to a specialist call [PHONE_NUMBER]" at bounding box center [515, 130] width 642 height 19
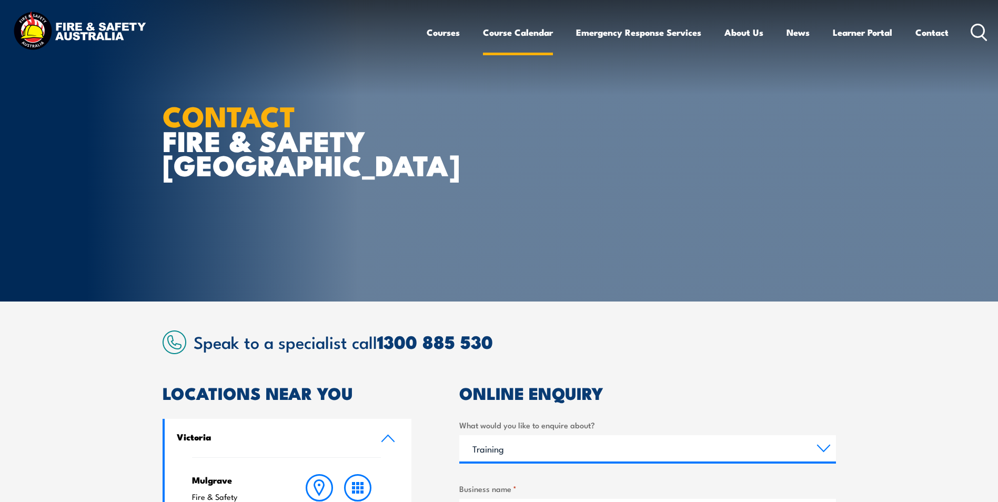
click at [526, 31] on link "Course Calendar" at bounding box center [518, 32] width 70 height 28
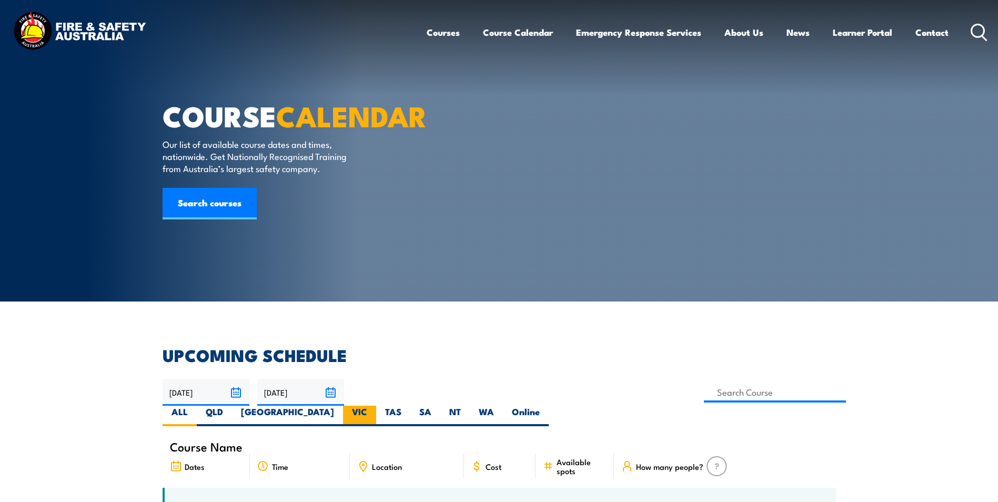
click at [376, 406] on label "VIC" at bounding box center [359, 416] width 33 height 21
click at [374, 406] on input "VIC" at bounding box center [370, 409] width 7 height 7
radio input "true"
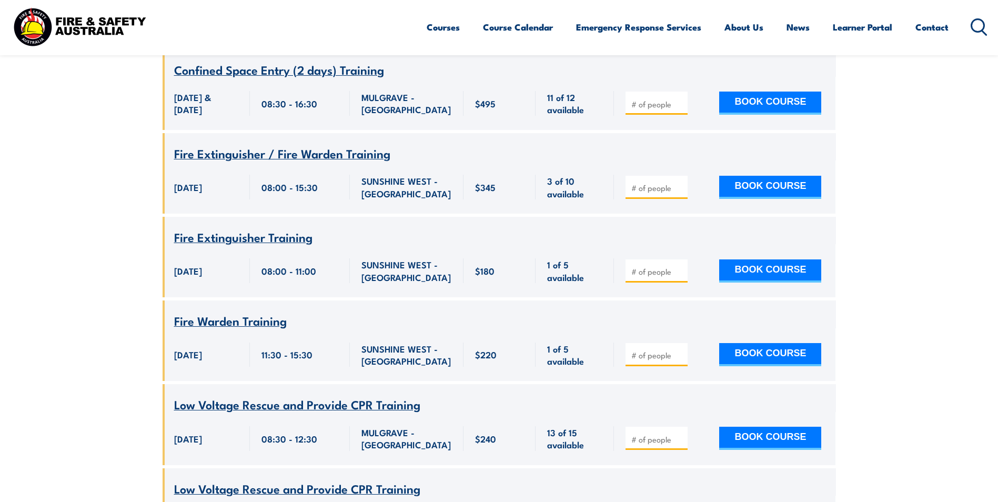
scroll to position [2188, 0]
